Goal: Task Accomplishment & Management: Complete application form

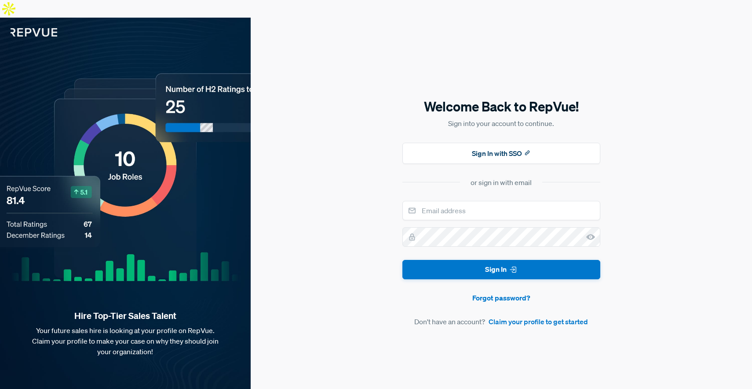
drag, startPoint x: 29, startPoint y: 9, endPoint x: 77, endPoint y: 43, distance: 59.0
click at [29, 18] on img at bounding box center [28, 27] width 57 height 19
click at [480, 201] on input "email" at bounding box center [502, 210] width 198 height 19
click at [572, 177] on section "or sign in with email" at bounding box center [502, 182] width 198 height 11
click at [524, 316] on link "Claim your profile to get started" at bounding box center [538, 321] width 99 height 11
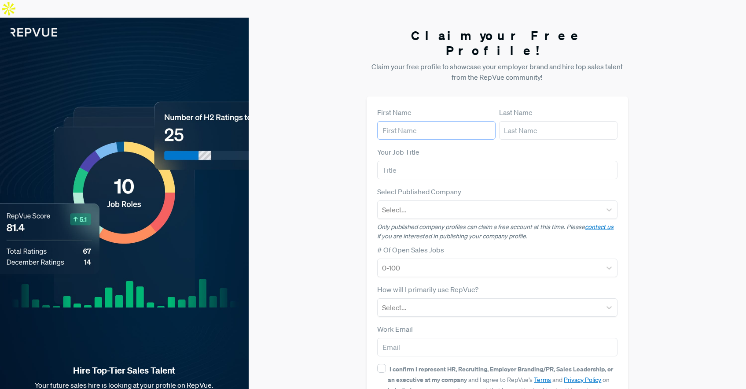
click at [440, 121] on input "text" at bounding box center [436, 130] width 118 height 18
type input "Guilherme"
type input "Costella Stefani"
type input "guistefani1@gmail.com"
click at [447, 161] on input "text" at bounding box center [497, 170] width 240 height 18
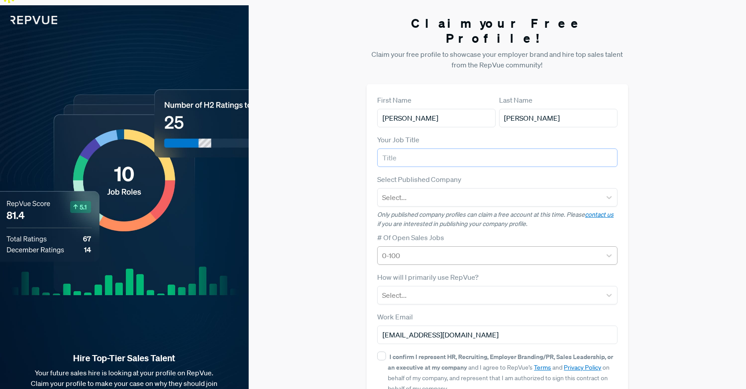
scroll to position [39, 0]
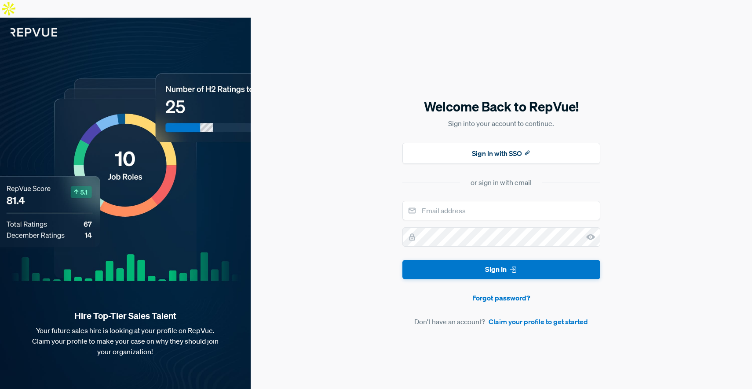
click at [517, 316] on link "Claim your profile to get started" at bounding box center [538, 321] width 99 height 11
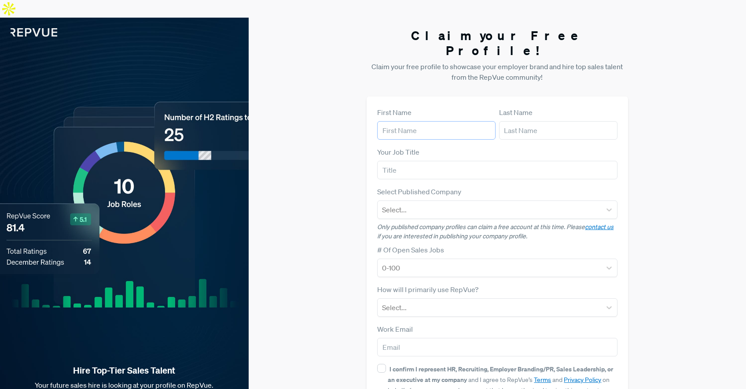
click at [407, 121] on input "text" at bounding box center [436, 130] width 118 height 18
type input "[PERSON_NAME]"
type input "[EMAIL_ADDRESS][DOMAIN_NAME]"
click at [436, 161] on input "text" at bounding box center [497, 170] width 240 height 18
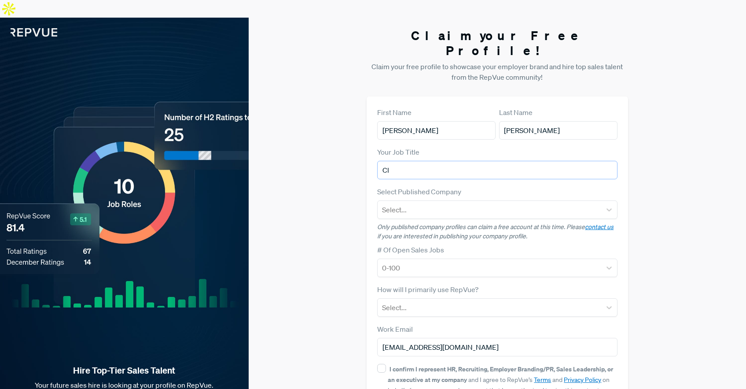
type input "C"
type input "Account Executive and Partnerships"
click at [444, 203] on div at bounding box center [489, 209] width 214 height 12
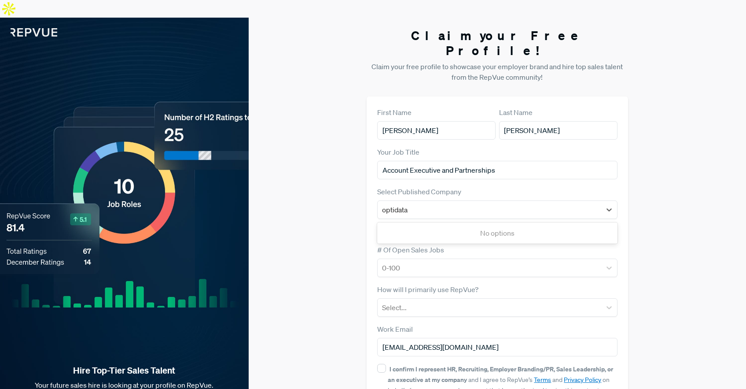
type input "optidata"
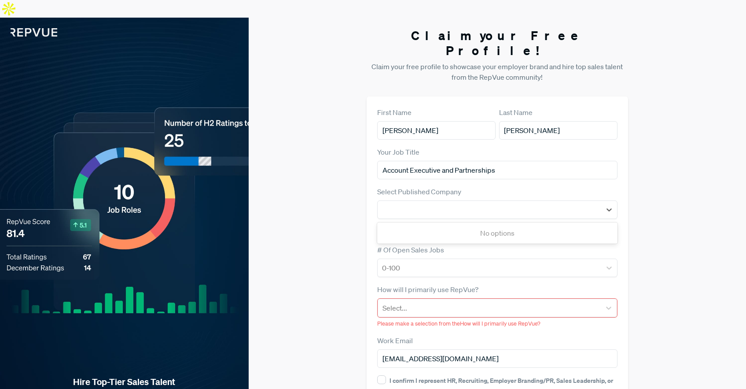
click at [411, 244] on label "# Of Open Sales Jobs" at bounding box center [410, 249] width 67 height 11
click at [429, 203] on div at bounding box center [489, 209] width 214 height 12
type input "a"
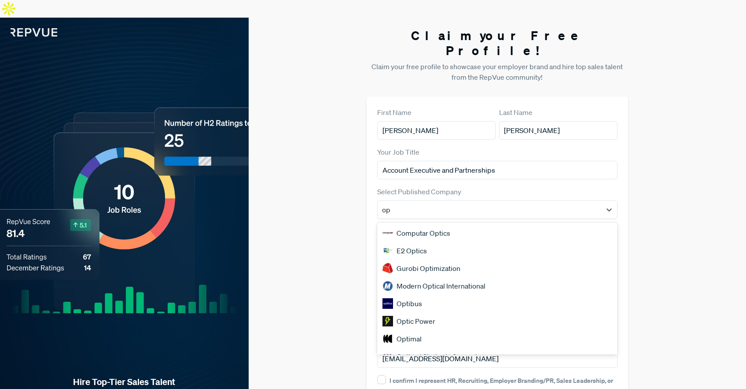
type input "o"
type input "s"
type input "cloud"
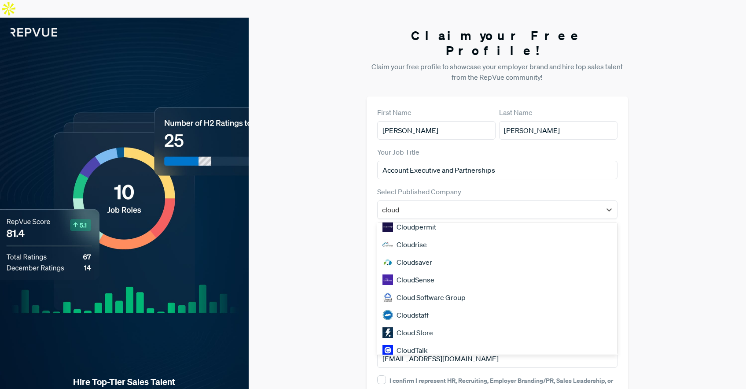
scroll to position [752, 0]
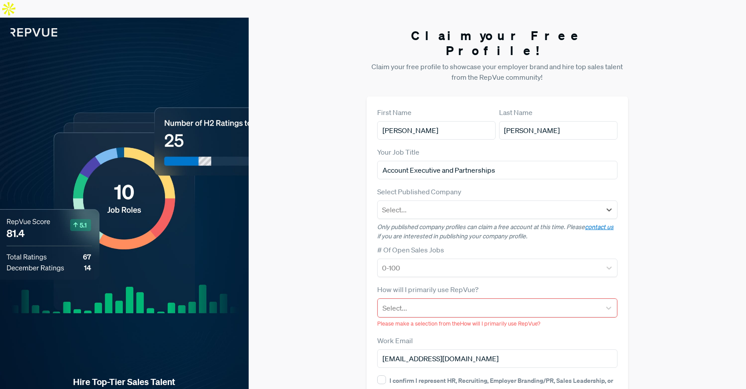
drag, startPoint x: 427, startPoint y: 176, endPoint x: 315, endPoint y: 178, distance: 112.2
click at [318, 177] on div "Claim your Free Profile! Claim your free profile to showcase your employer bran…" at bounding box center [497, 245] width 497 height 454
type input "optida"
drag, startPoint x: 308, startPoint y: 191, endPoint x: 341, endPoint y: 207, distance: 37.4
click at [308, 191] on div "Claim your Free Profile! Claim your free profile to showcase your employer bran…" at bounding box center [497, 245] width 497 height 454
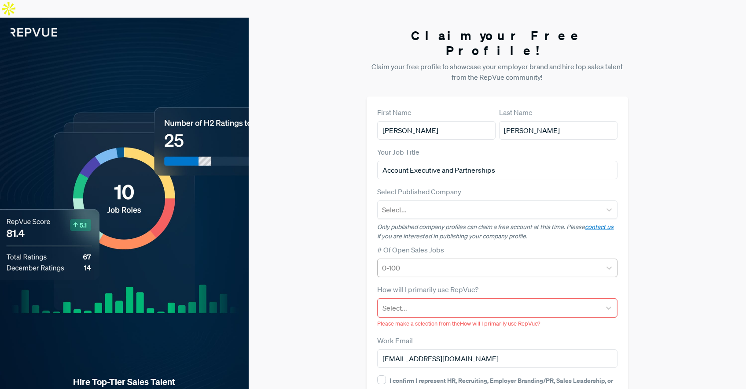
drag, startPoint x: 382, startPoint y: 223, endPoint x: 403, endPoint y: 235, distance: 23.3
click at [382, 244] on div "# Of Open Sales Jobs 0-100" at bounding box center [497, 260] width 240 height 33
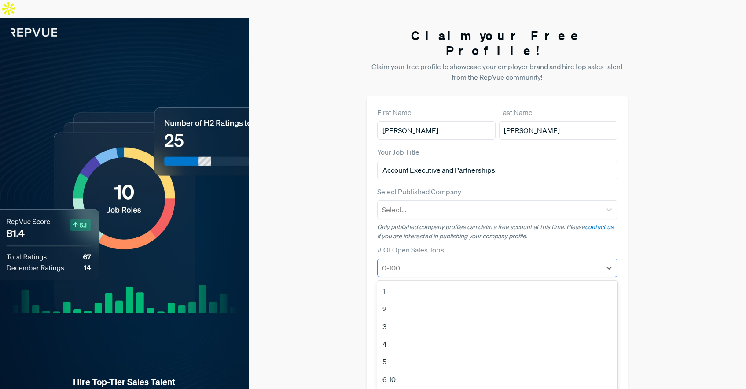
click at [405, 261] on div at bounding box center [489, 267] width 214 height 12
click at [353, 232] on div "Claim your Free Profile! Claim your free profile to showcase your employer bran…" at bounding box center [497, 245] width 497 height 454
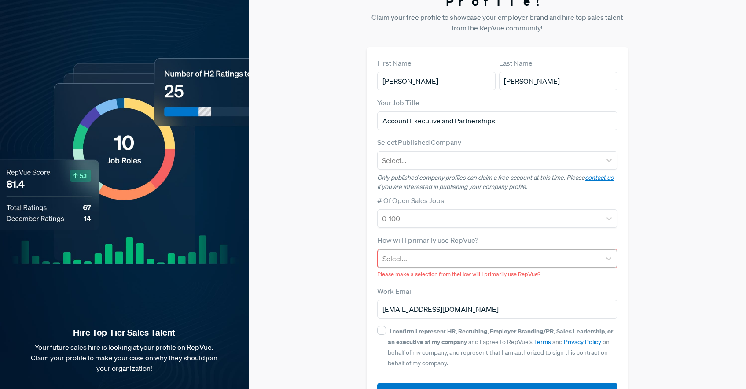
scroll to position [51, 0]
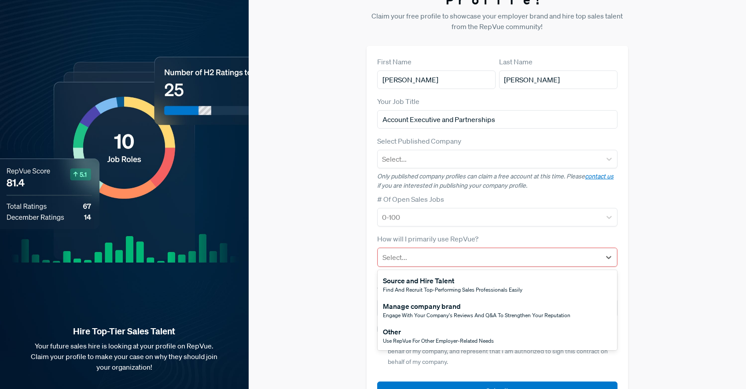
drag, startPoint x: 441, startPoint y: 230, endPoint x: 439, endPoint y: 238, distance: 9.2
click at [441, 251] on div at bounding box center [488, 257] width 213 height 12
click at [416, 337] on span "Use RepVue for other employer-related needs" at bounding box center [438, 340] width 111 height 7
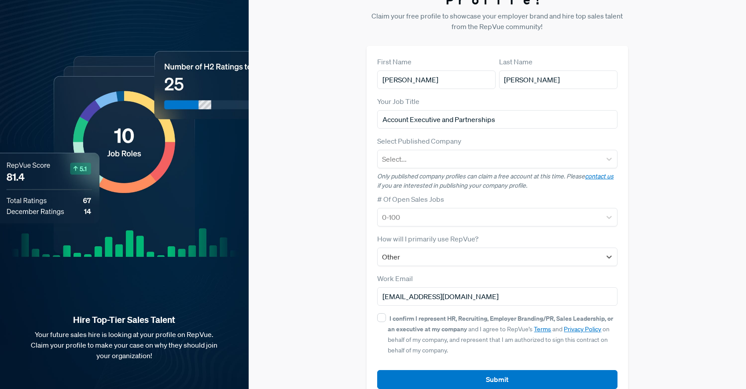
scroll to position [39, 0]
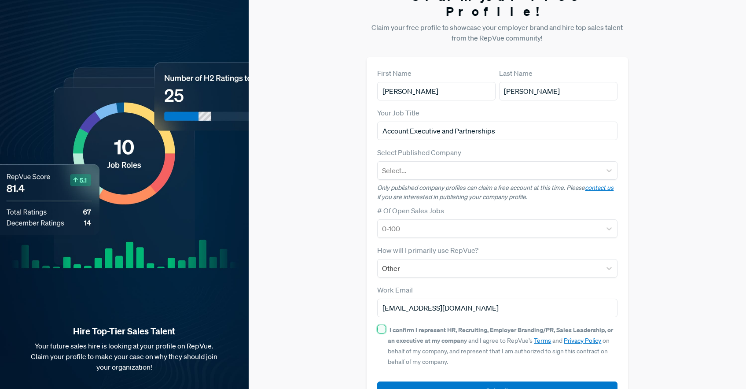
click at [381, 324] on input "I confirm I represent HR, Recruiting, Employer Branding/PR, Sales Leadership, o…" at bounding box center [381, 328] width 9 height 9
checkbox input "true"
click at [451, 381] on button "Submit" at bounding box center [497, 390] width 240 height 19
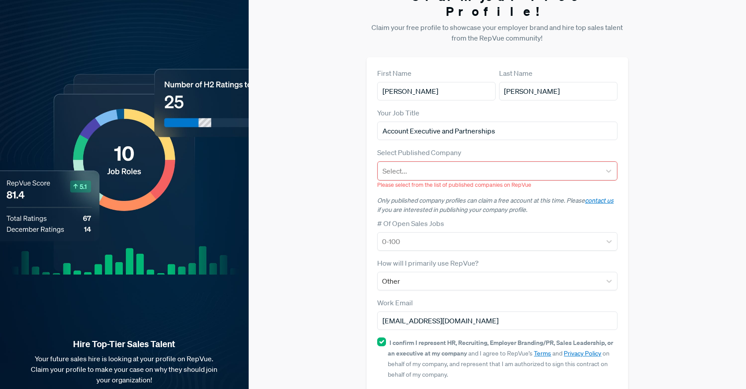
scroll to position [52, 0]
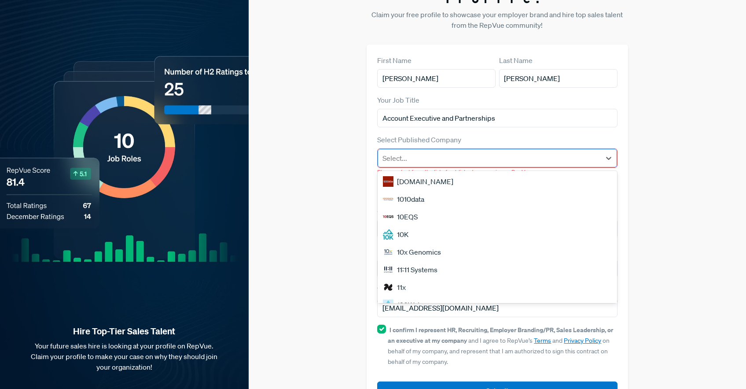
click at [484, 152] on div at bounding box center [488, 158] width 213 height 12
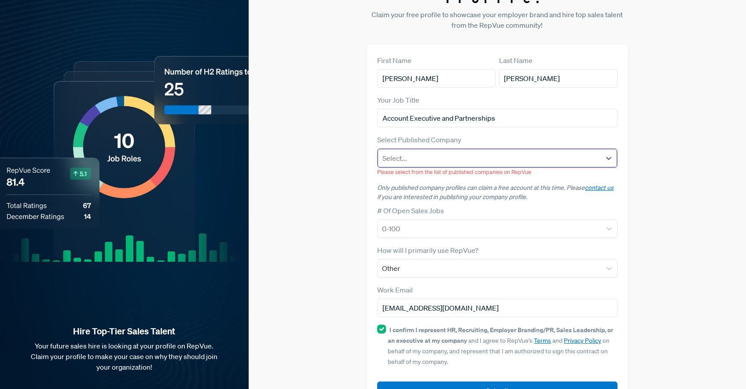
scroll to position [52, 0]
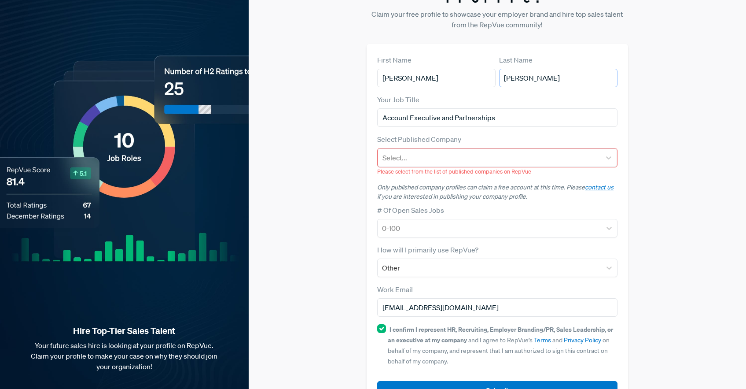
drag, startPoint x: 581, startPoint y: 47, endPoint x: 493, endPoint y: 43, distance: 88.6
click at [492, 55] on article "First Name [PERSON_NAME] Last Name [PERSON_NAME]" at bounding box center [497, 71] width 240 height 33
type input "S"
click at [452, 151] on div at bounding box center [488, 157] width 213 height 12
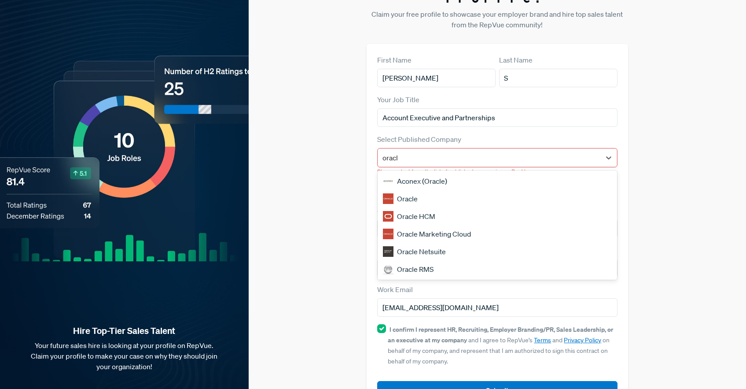
type input "oracle"
click at [395, 190] on div "Oracle" at bounding box center [497, 199] width 239 height 18
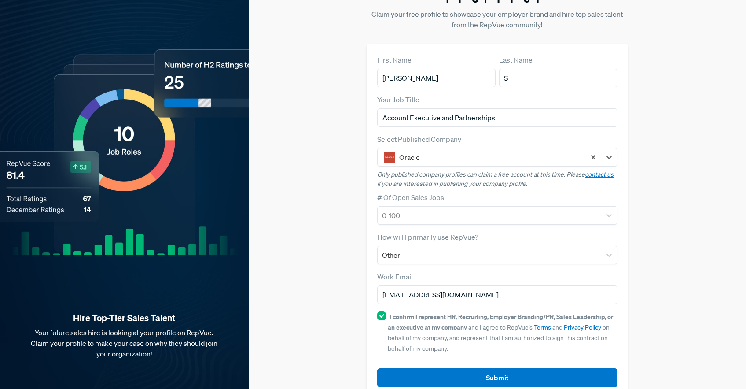
scroll to position [39, 0]
